Goal: Task Accomplishment & Management: Use online tool/utility

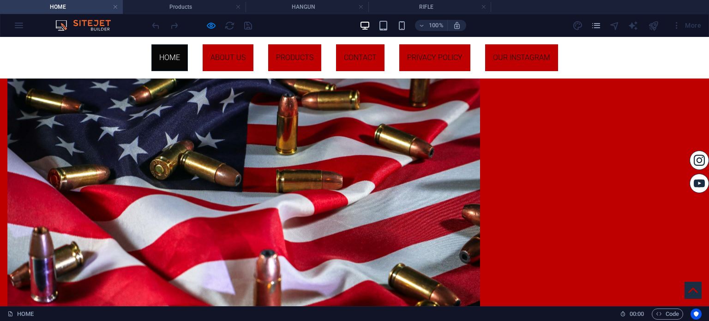
scroll to position [600, 0]
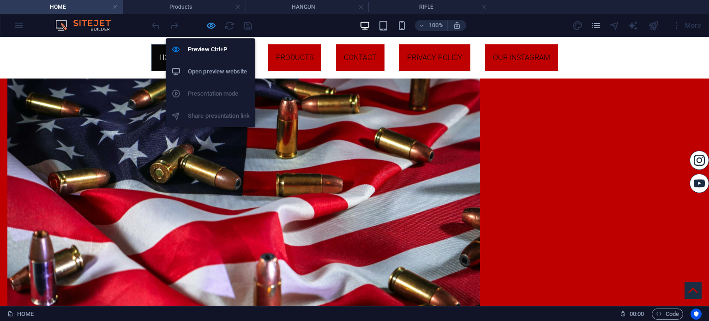
click at [211, 21] on icon "button" at bounding box center [211, 25] width 11 height 11
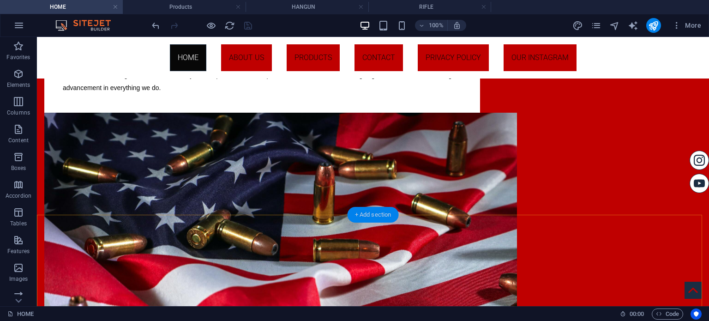
drag, startPoint x: 355, startPoint y: 218, endPoint x: 161, endPoint y: 181, distance: 198.2
click at [355, 218] on div "+ Add section" at bounding box center [372, 215] width 51 height 16
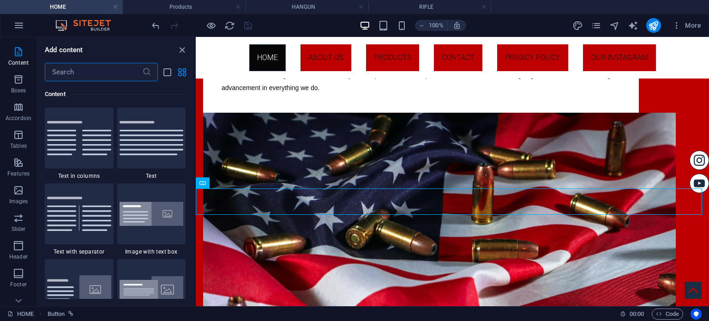
scroll to position [146, 0]
click at [13, 260] on icon "button" at bounding box center [18, 260] width 11 height 11
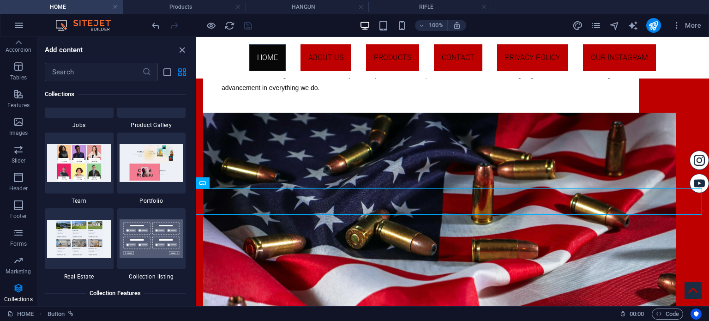
scroll to position [8655, 0]
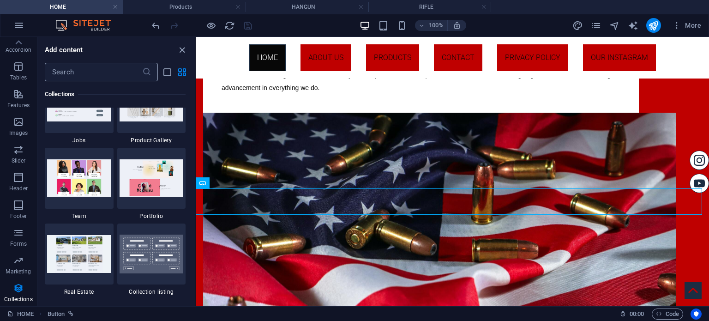
click at [118, 77] on input "text" at bounding box center [93, 72] width 97 height 18
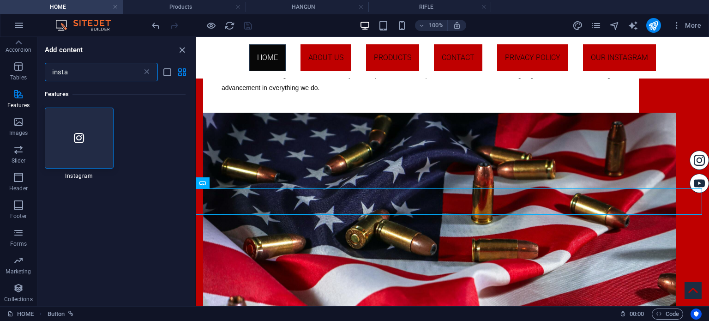
scroll to position [0, 0]
type input "insta"
click at [145, 72] on icon at bounding box center [146, 71] width 9 height 9
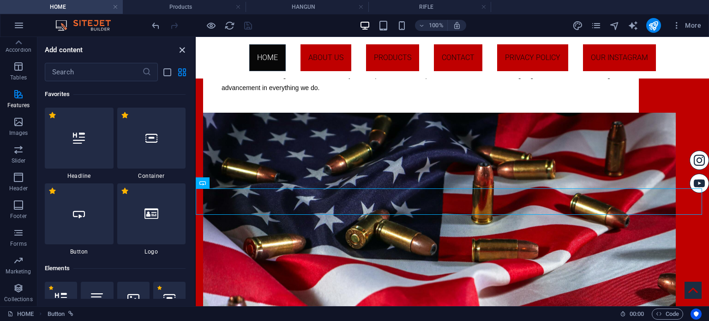
drag, startPoint x: 185, startPoint y: 50, endPoint x: 148, endPoint y: 12, distance: 52.9
click at [185, 50] on icon "close panel" at bounding box center [182, 50] width 11 height 11
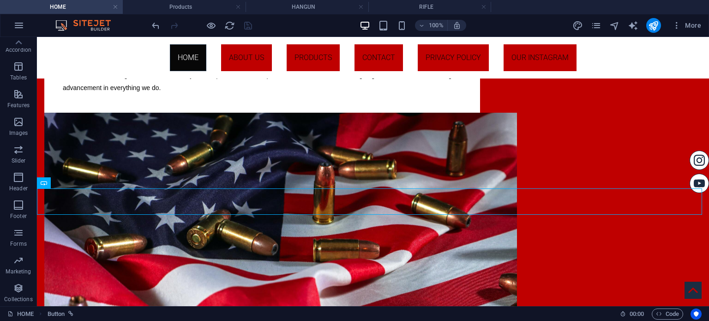
click at [217, 24] on div at bounding box center [201, 25] width 103 height 15
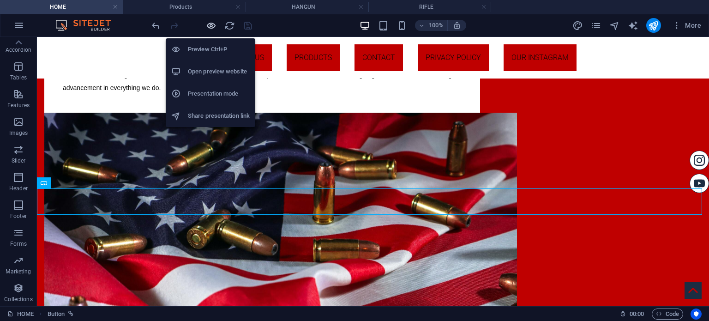
click at [214, 25] on icon "button" at bounding box center [211, 25] width 11 height 11
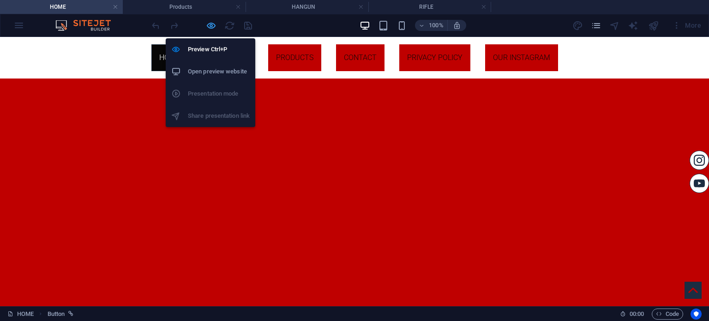
click at [210, 25] on icon "button" at bounding box center [211, 25] width 11 height 11
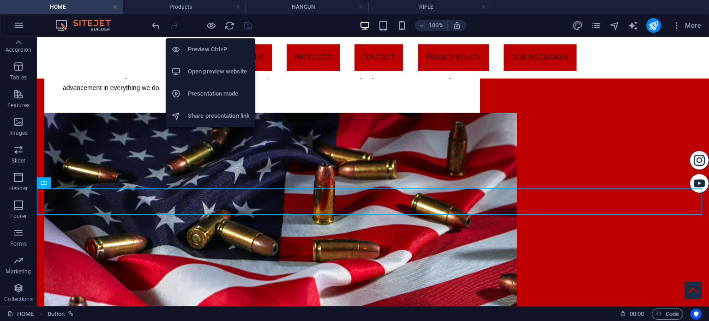
click at [214, 69] on h6 "Open preview website" at bounding box center [219, 71] width 62 height 11
